Goal: Task Accomplishment & Management: Use online tool/utility

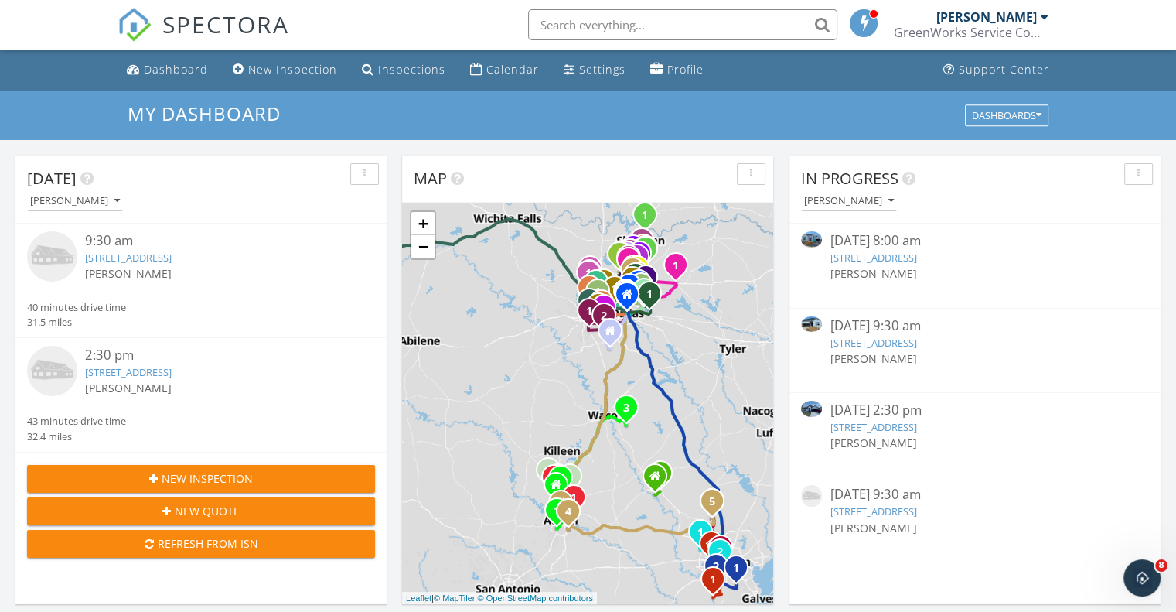
scroll to position [1431, 1199]
click at [855, 255] on link "2306 Fawn Creek Dr, Leander, TX 78641" at bounding box center [873, 258] width 87 height 14
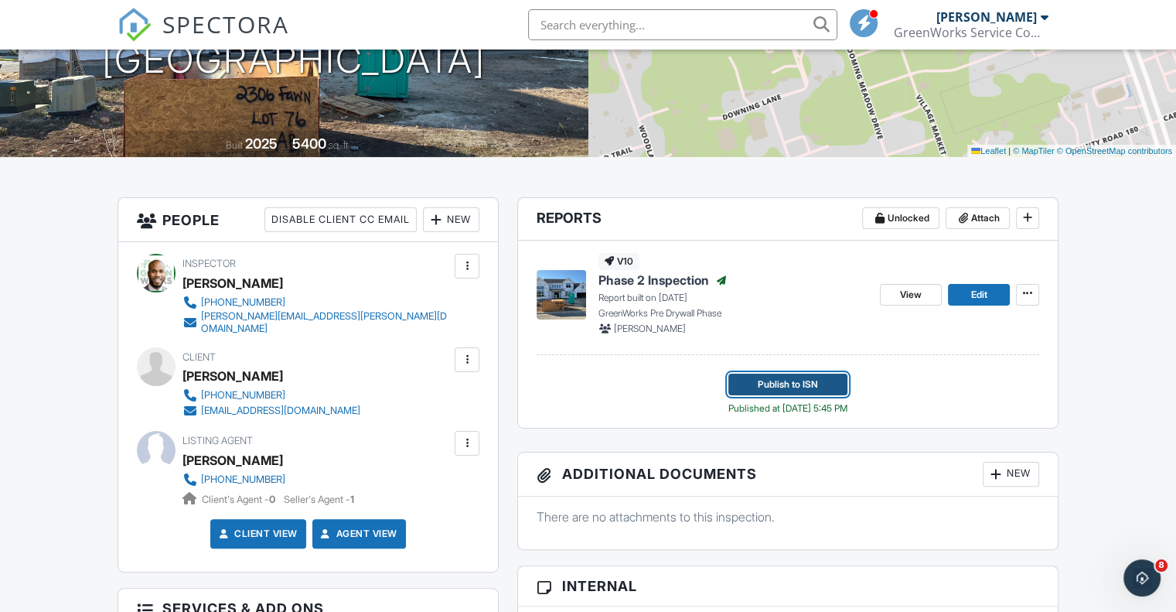
click at [797, 384] on span "Publish to ISN" at bounding box center [788, 384] width 60 height 15
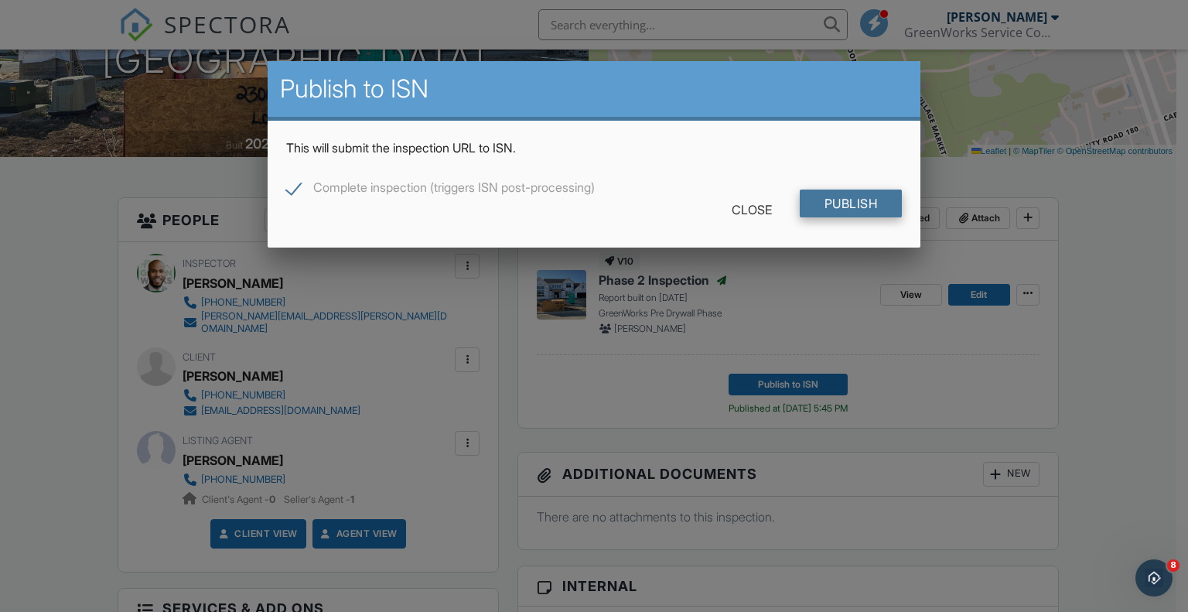
click at [856, 196] on input "Publish" at bounding box center [851, 203] width 103 height 28
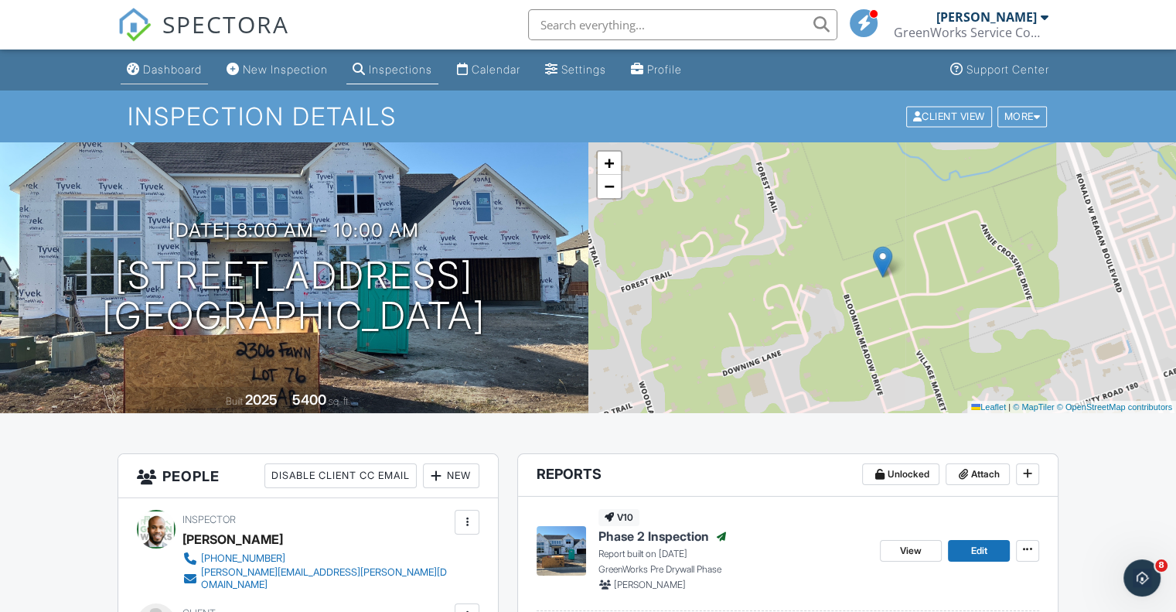
click at [159, 63] on div "Dashboard" at bounding box center [172, 69] width 59 height 13
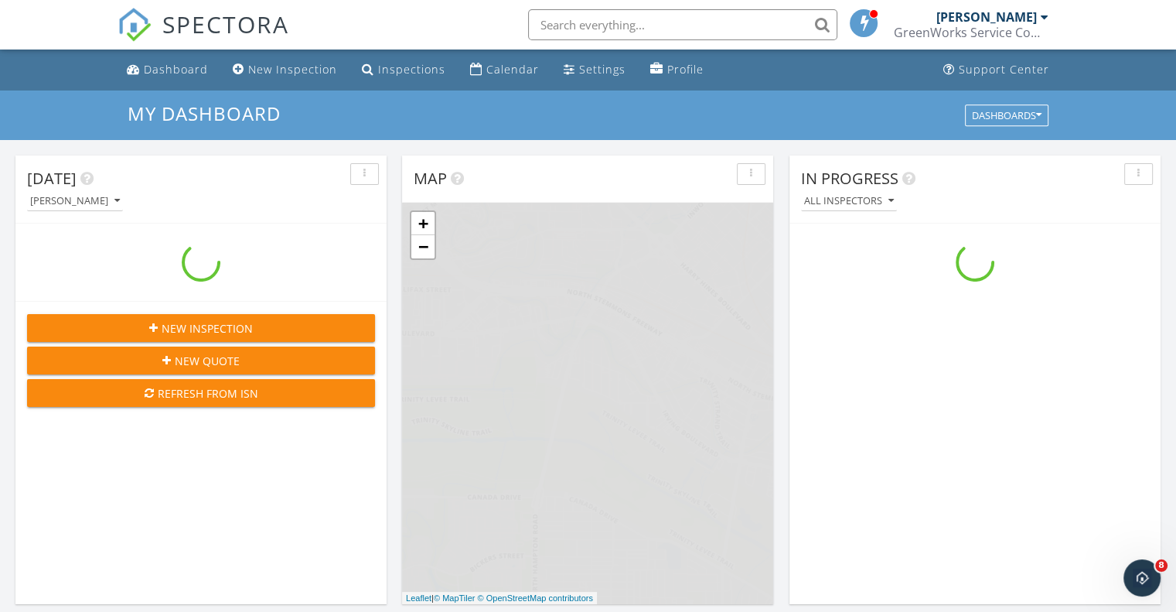
scroll to position [1431, 1199]
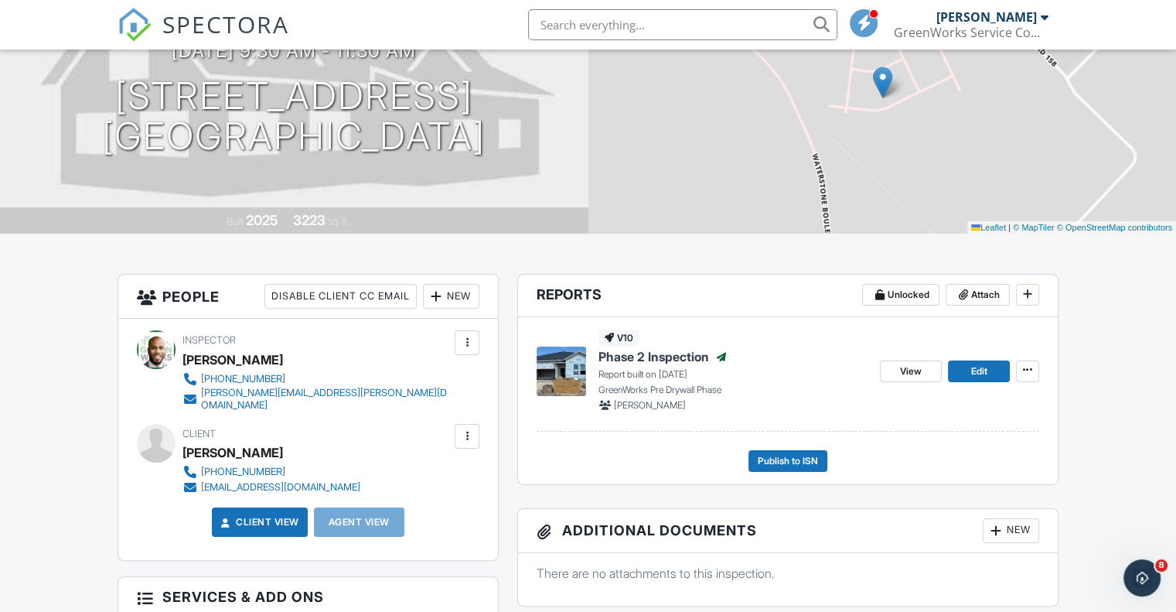
scroll to position [181, 0]
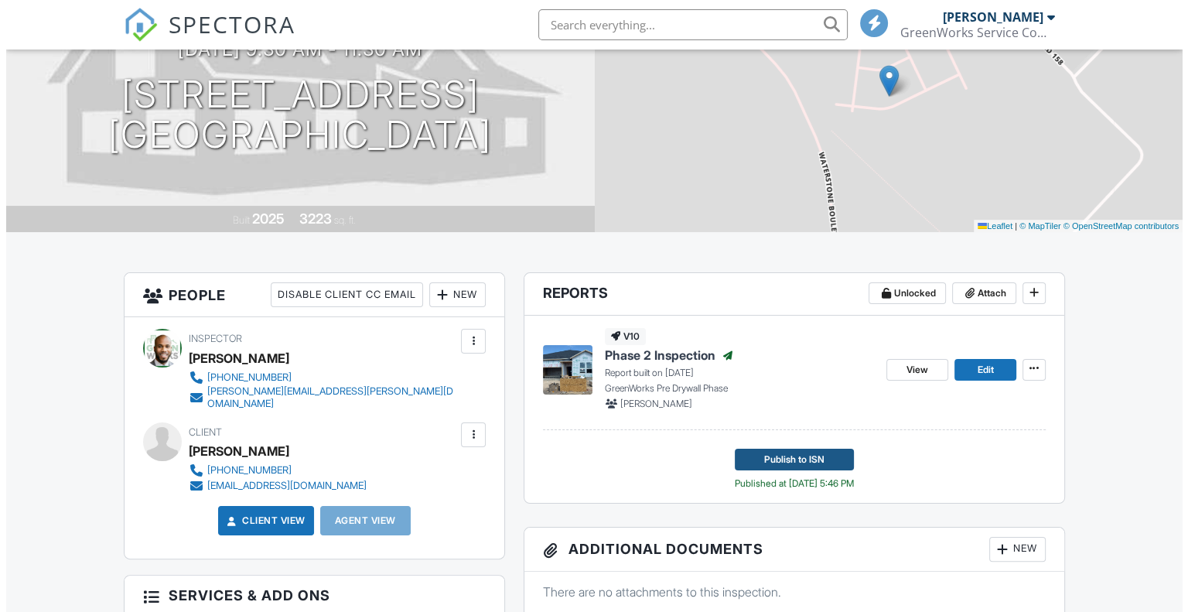
scroll to position [181, 0]
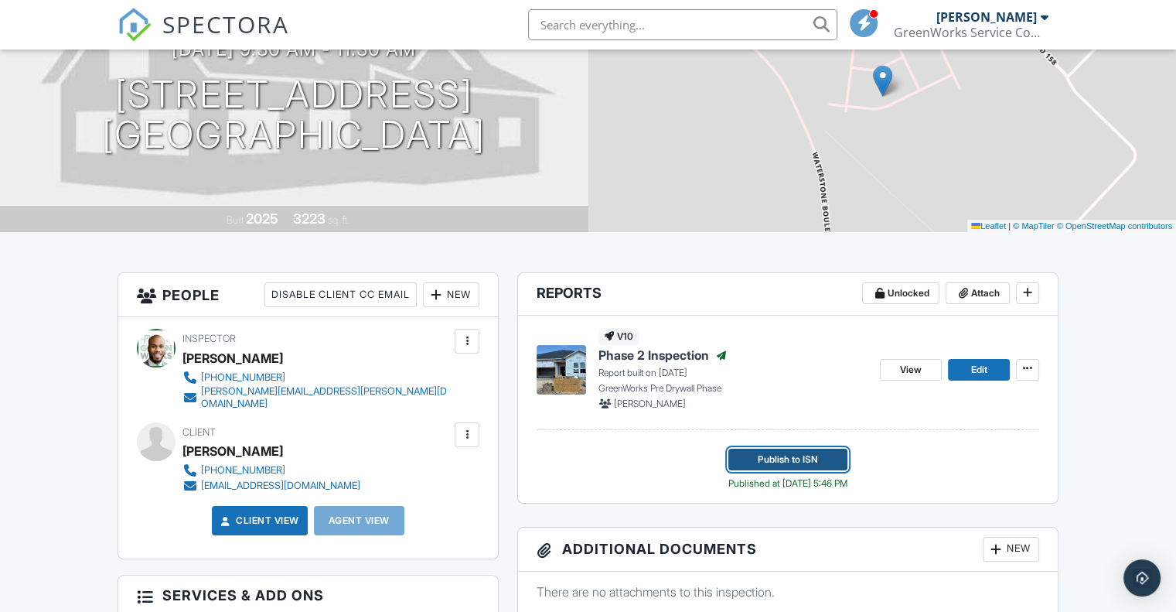
click at [784, 460] on span "Publish to ISN" at bounding box center [788, 459] width 60 height 15
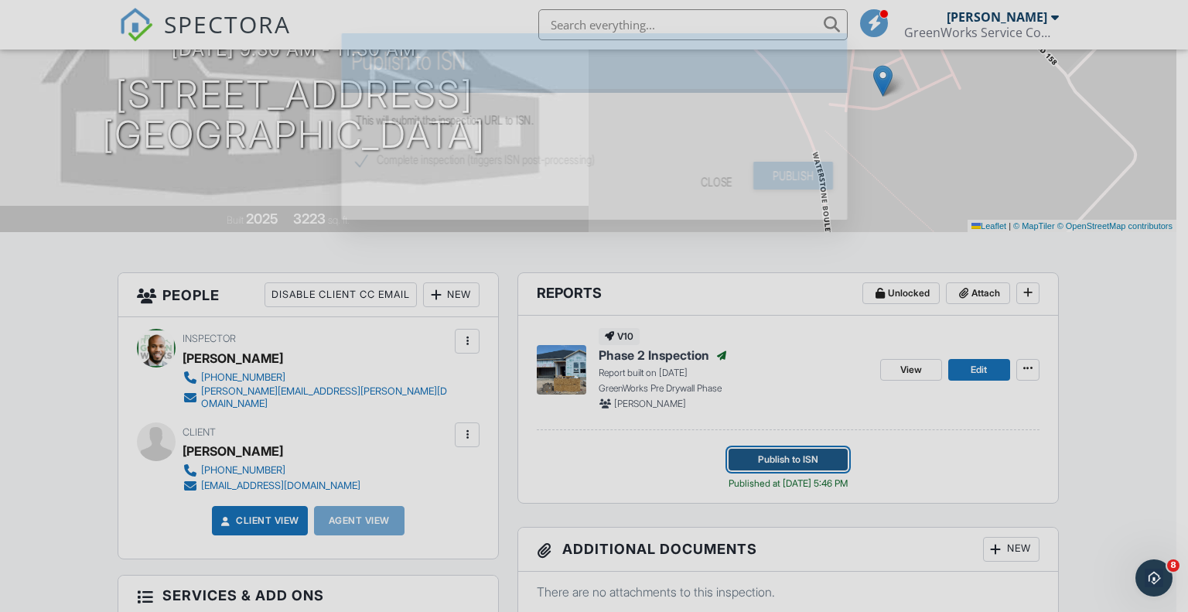
scroll to position [0, 0]
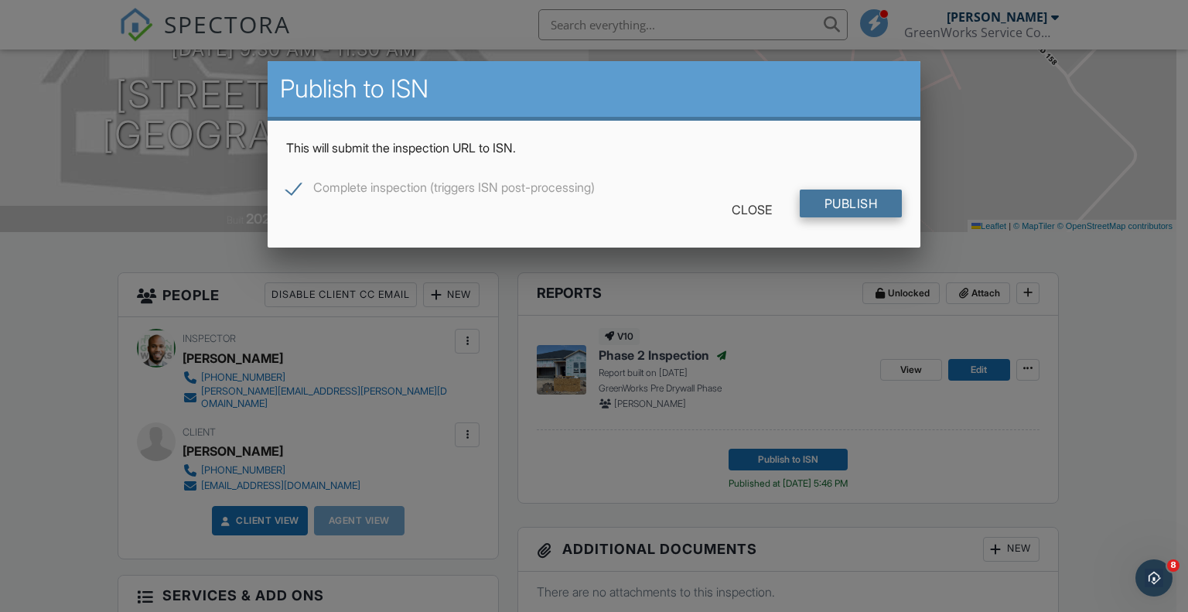
click at [822, 204] on input "Publish" at bounding box center [851, 203] width 103 height 28
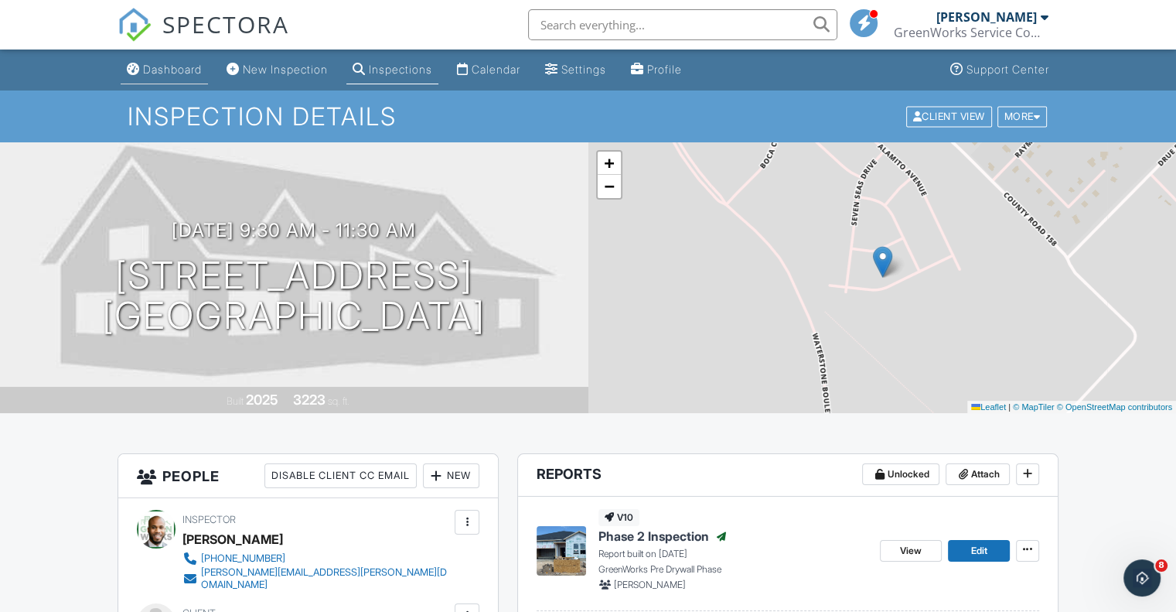
click at [152, 70] on div "Dashboard" at bounding box center [172, 69] width 59 height 13
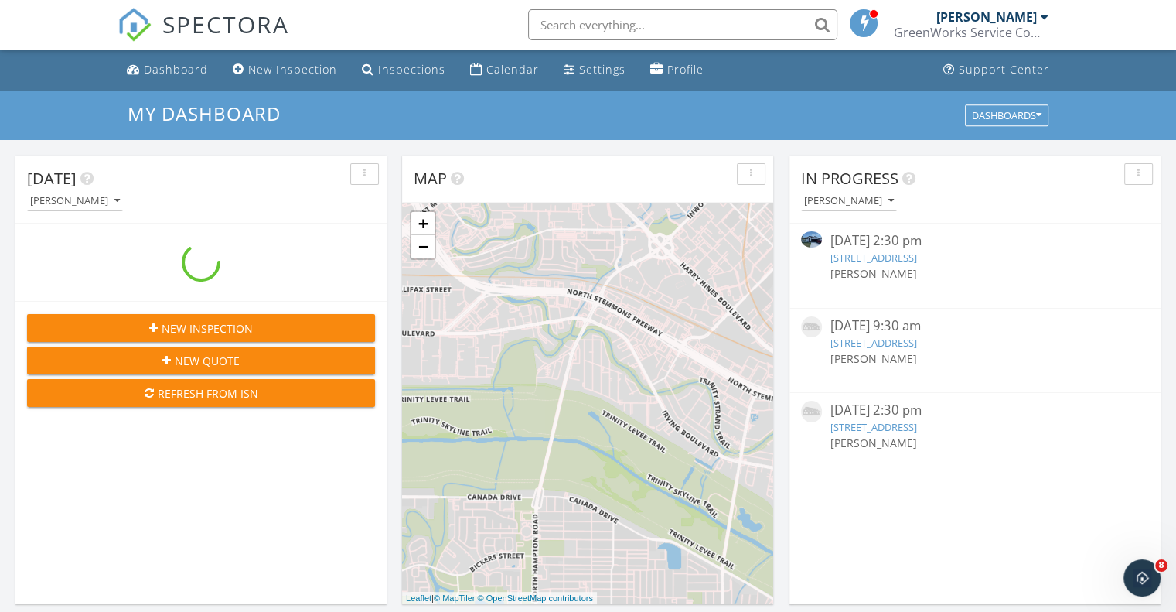
scroll to position [1431, 1199]
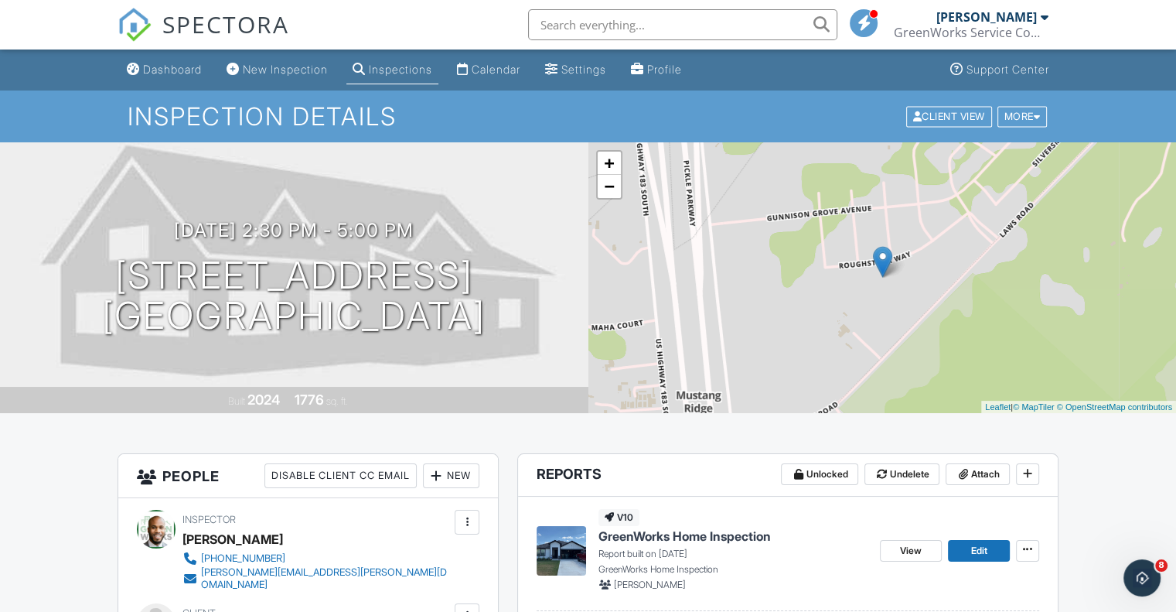
scroll to position [193, 0]
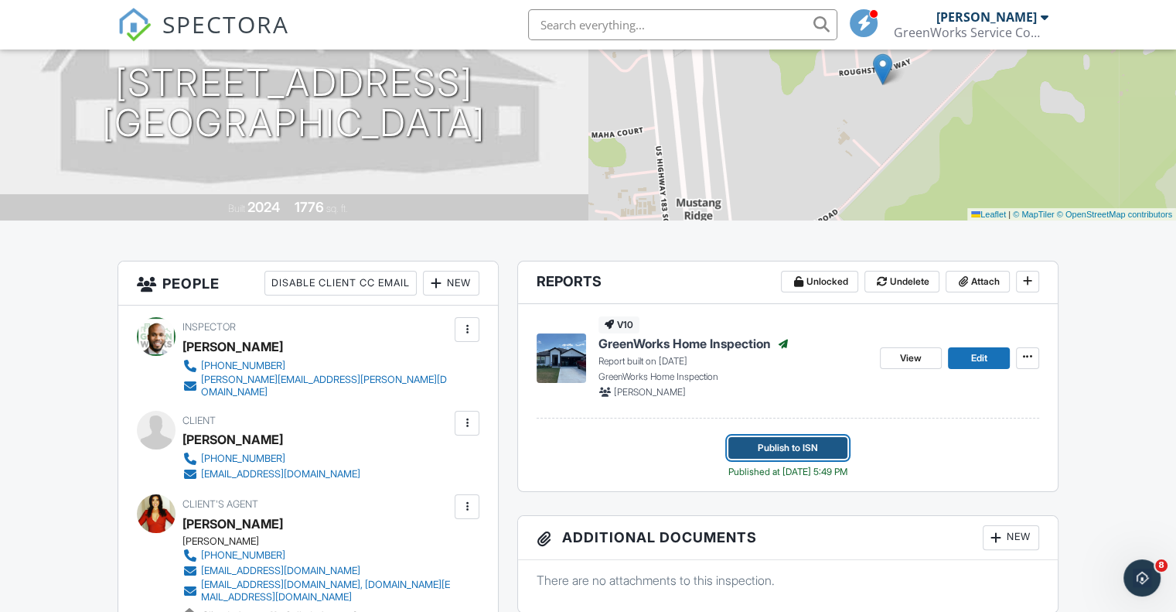
click at [732, 445] on button "Publish to ISN" at bounding box center [787, 448] width 119 height 22
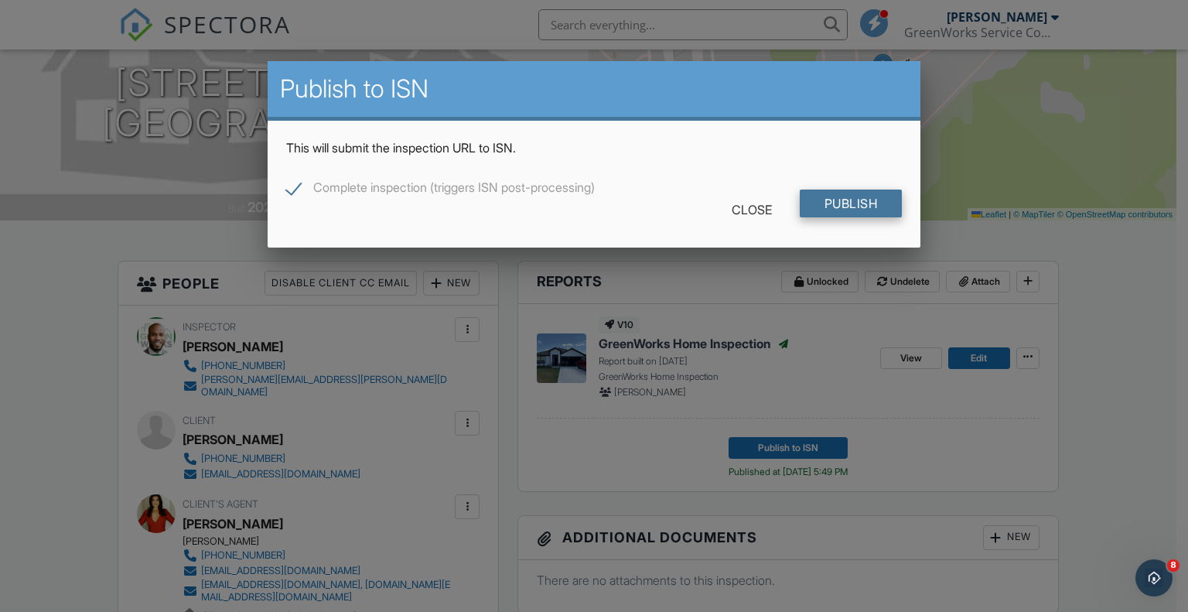
click at [822, 204] on input "Publish" at bounding box center [851, 203] width 103 height 28
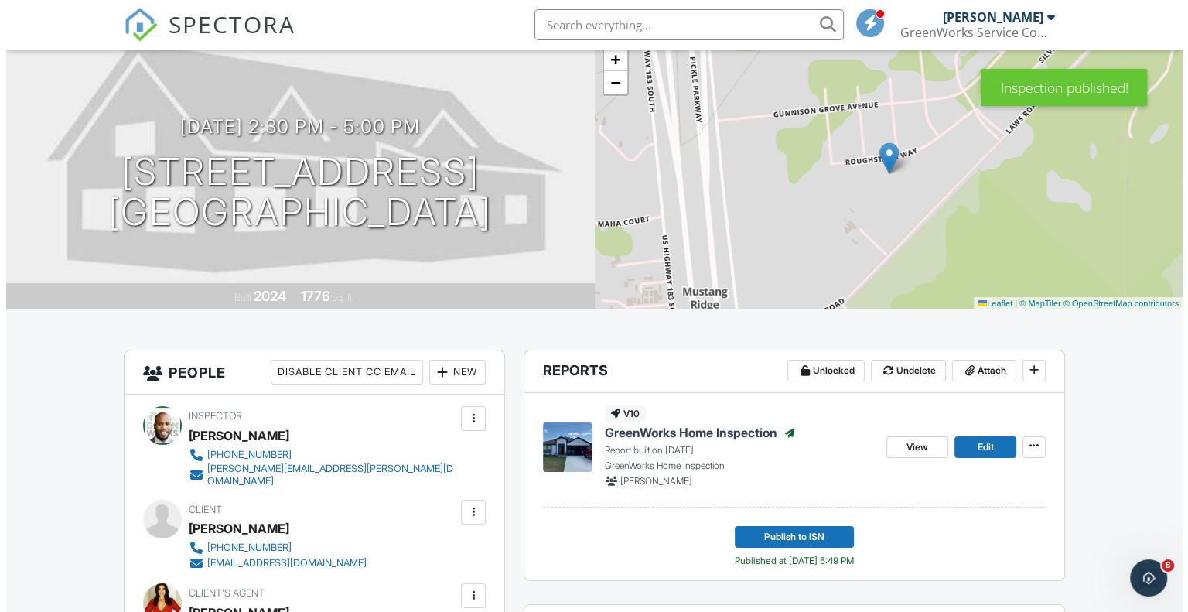
scroll to position [105, 0]
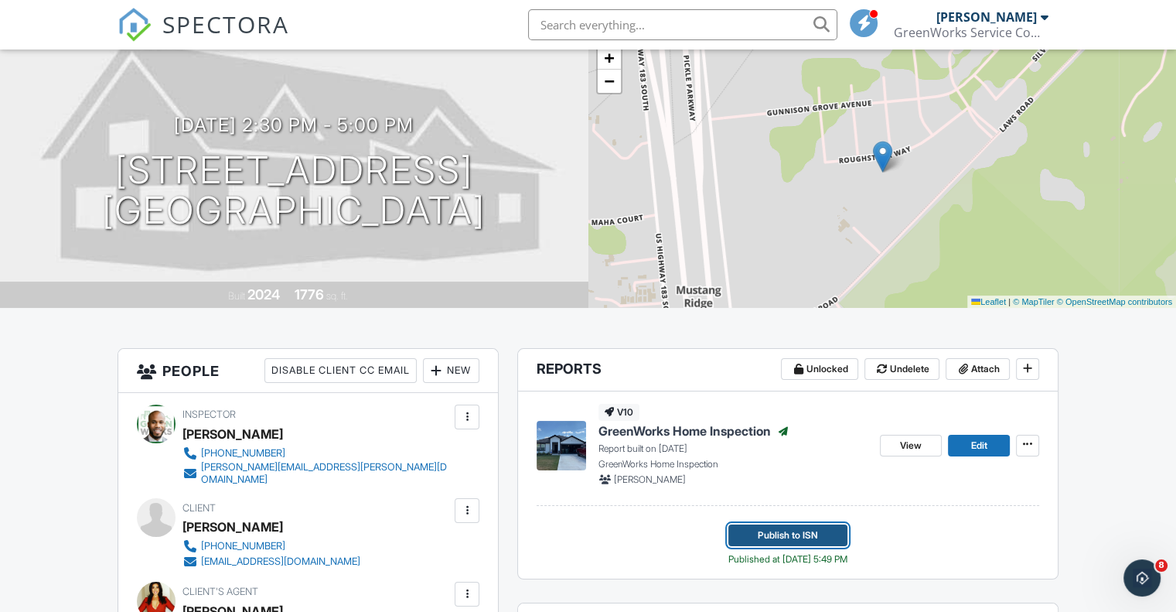
click at [817, 538] on span "Publish to ISN" at bounding box center [788, 534] width 60 height 15
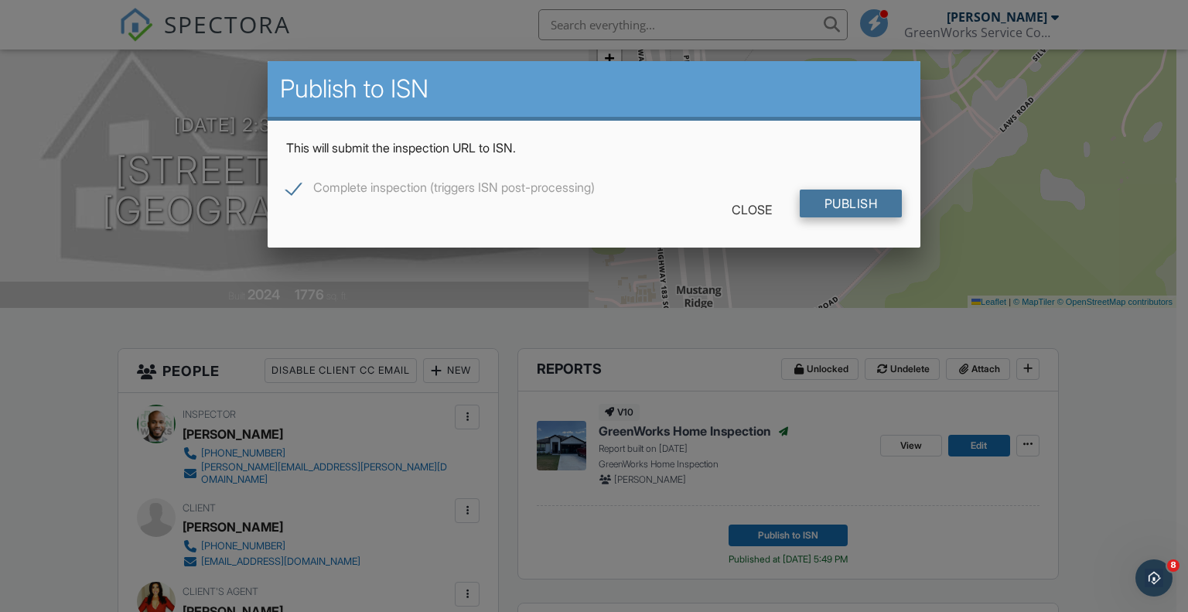
click at [863, 205] on input "Publish" at bounding box center [851, 203] width 103 height 28
